Goal: Task Accomplishment & Management: Use online tool/utility

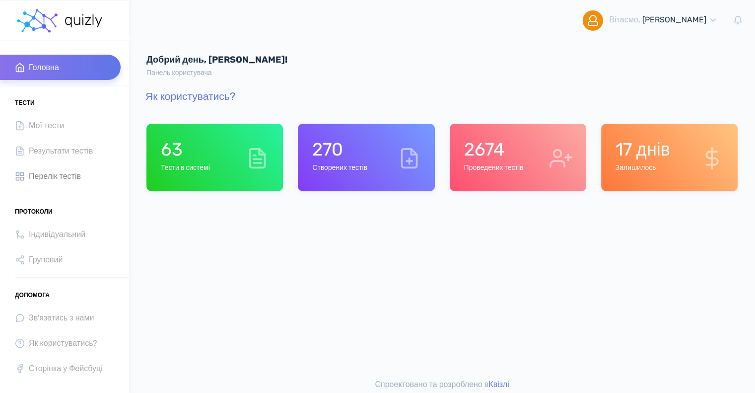
click at [62, 174] on span "Перелік тестів" at bounding box center [55, 175] width 52 height 13
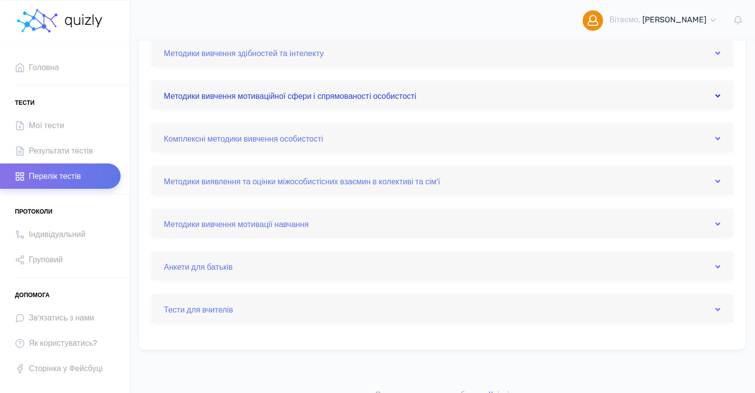
scroll to position [333, 0]
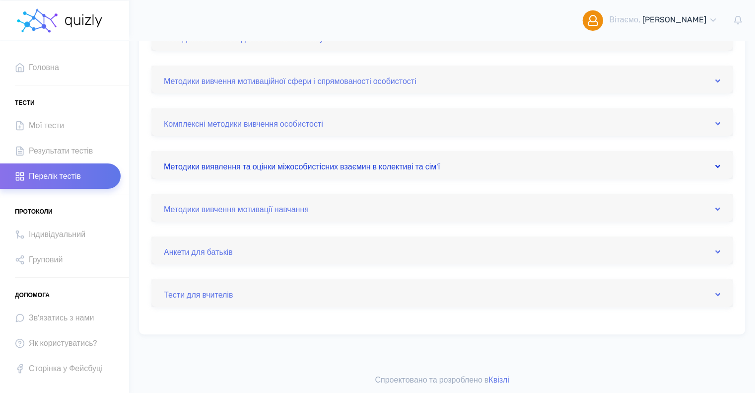
click at [298, 166] on link "Методики виявлення та оцінки міжособистісних взаємин в колективі та сім'ї" at bounding box center [442, 165] width 557 height 16
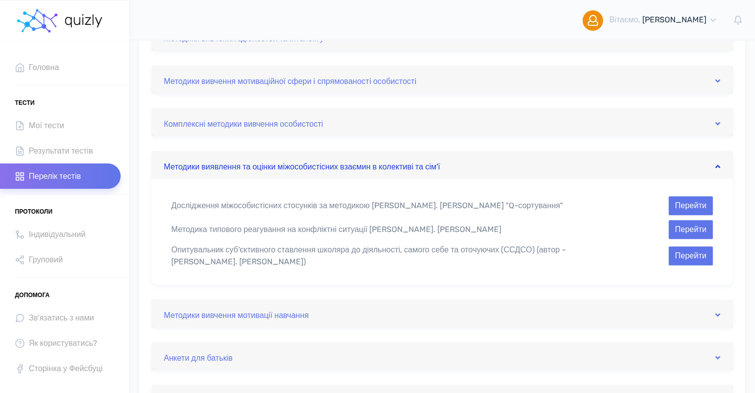
click at [298, 166] on link "Методики виявлення та оцінки міжособистісних взаємин в колективі та сім'ї" at bounding box center [442, 165] width 557 height 16
click at [698, 208] on button "Перейти" at bounding box center [691, 205] width 44 height 19
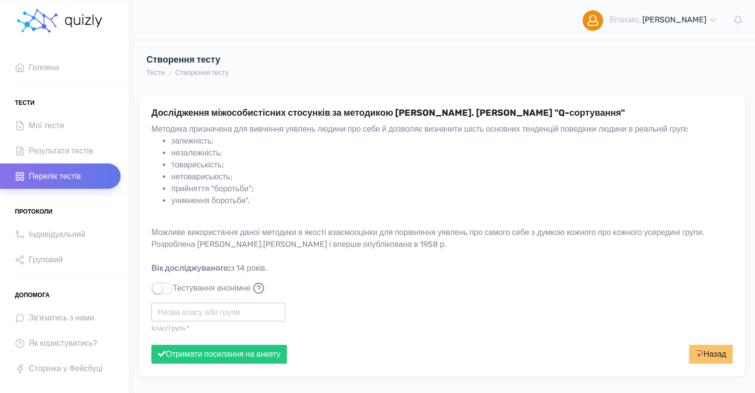
click at [181, 312] on input "text" at bounding box center [218, 311] width 134 height 19
type input "Політех"
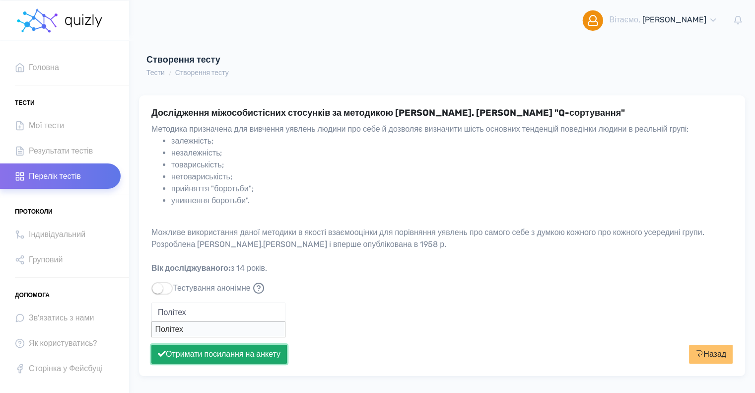
click at [227, 347] on button "Отримати посилання на анкету" at bounding box center [219, 354] width 136 height 19
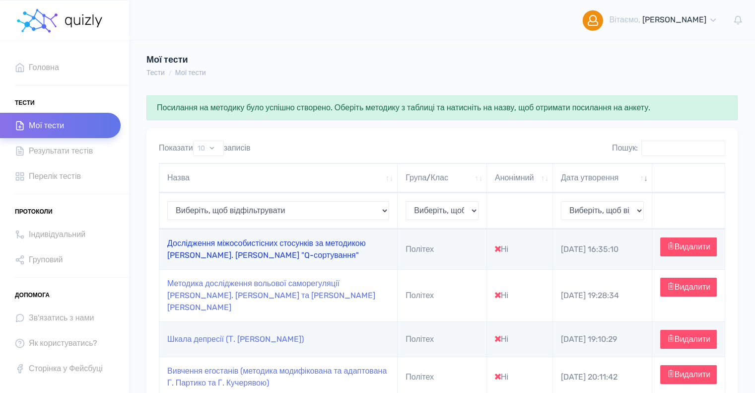
click at [275, 245] on link "Дослідження міжособистісних стосунків за методикою [PERSON_NAME]. [PERSON_NAME]…" at bounding box center [266, 248] width 199 height 21
type input "https://quizly.com.ua/quiz/18Cs8R29KQroc"
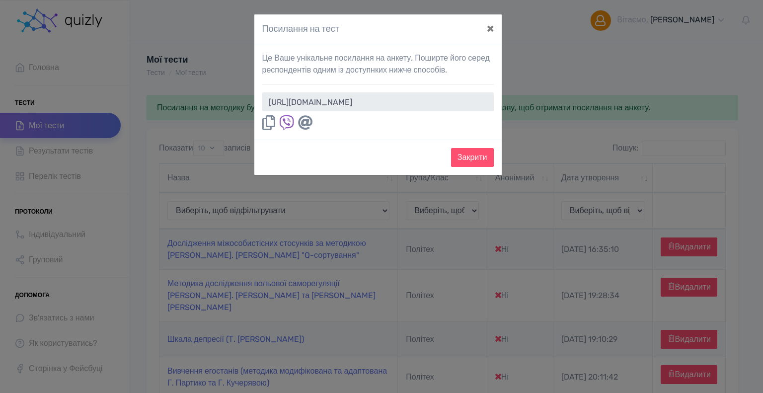
click at [470, 90] on div "Це Ваше унікальне посилання на анкету. Поширте його серед респондентів одним із…" at bounding box center [377, 91] width 247 height 95
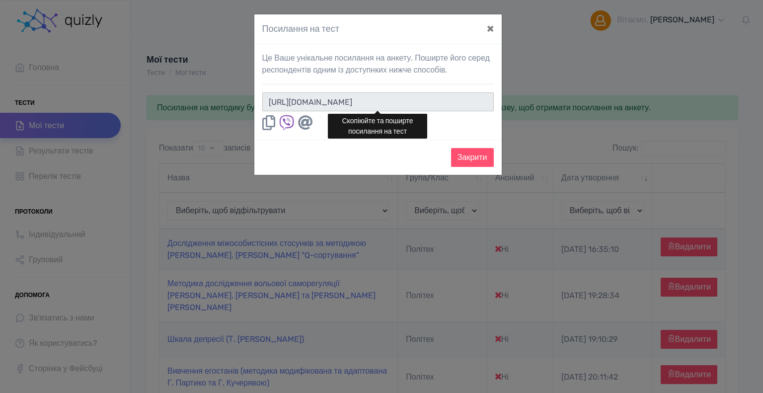
click at [452, 102] on input "https://quizly.com.ua/quiz/18Cs8R29KQroc" at bounding box center [377, 101] width 231 height 19
